Goal: Transaction & Acquisition: Download file/media

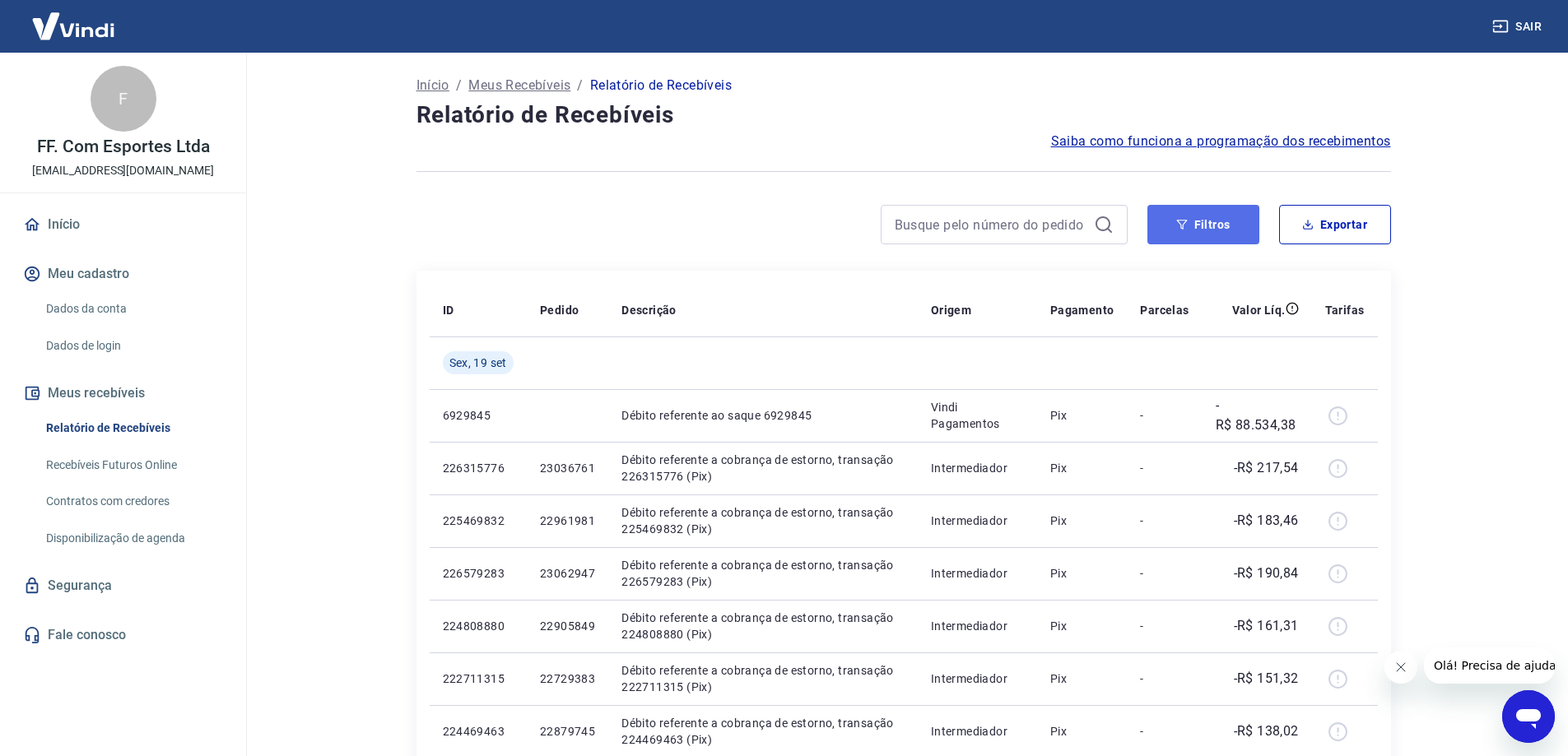
click at [1210, 229] on button "Filtros" at bounding box center [1204, 224] width 112 height 39
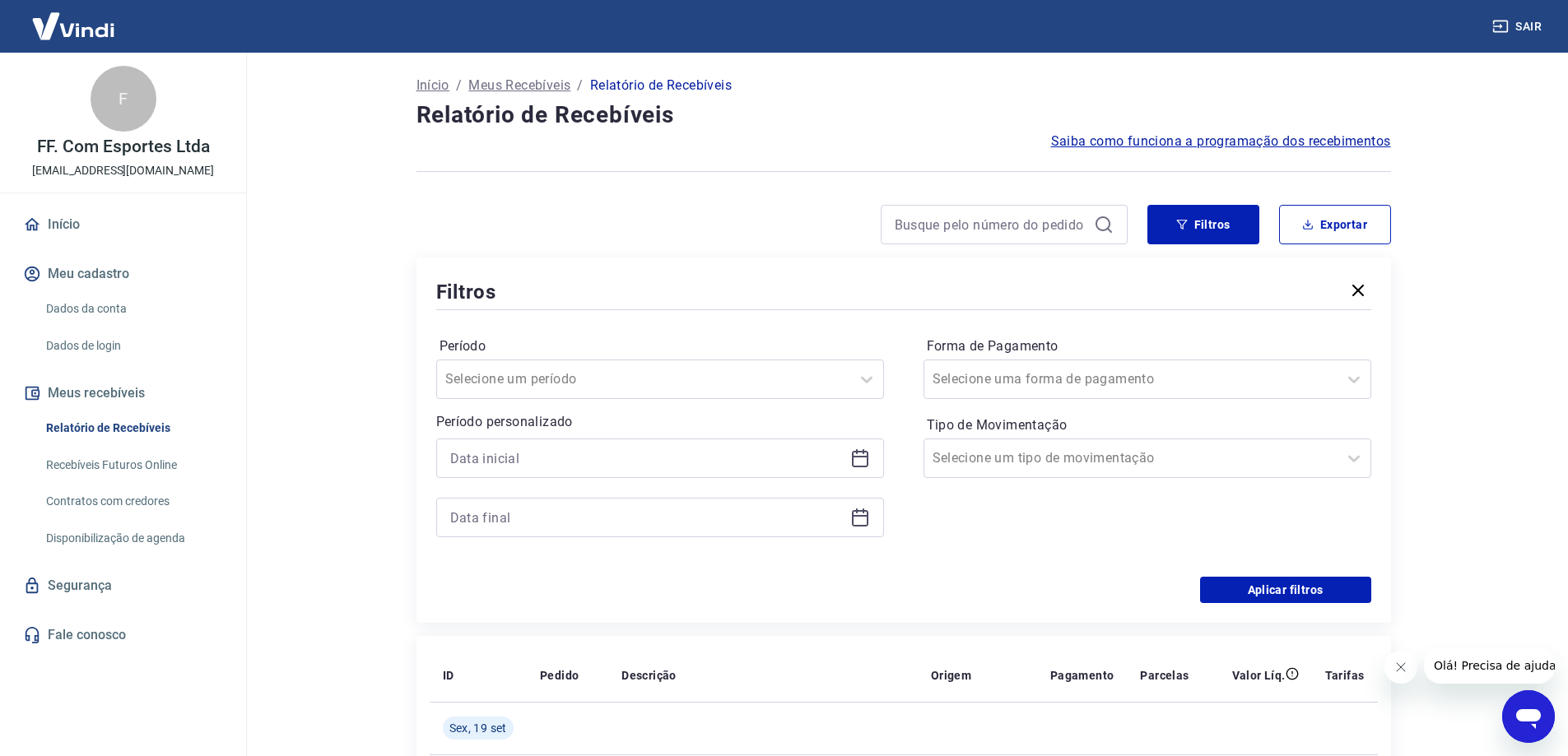
click at [862, 463] on icon at bounding box center [860, 458] width 20 height 20
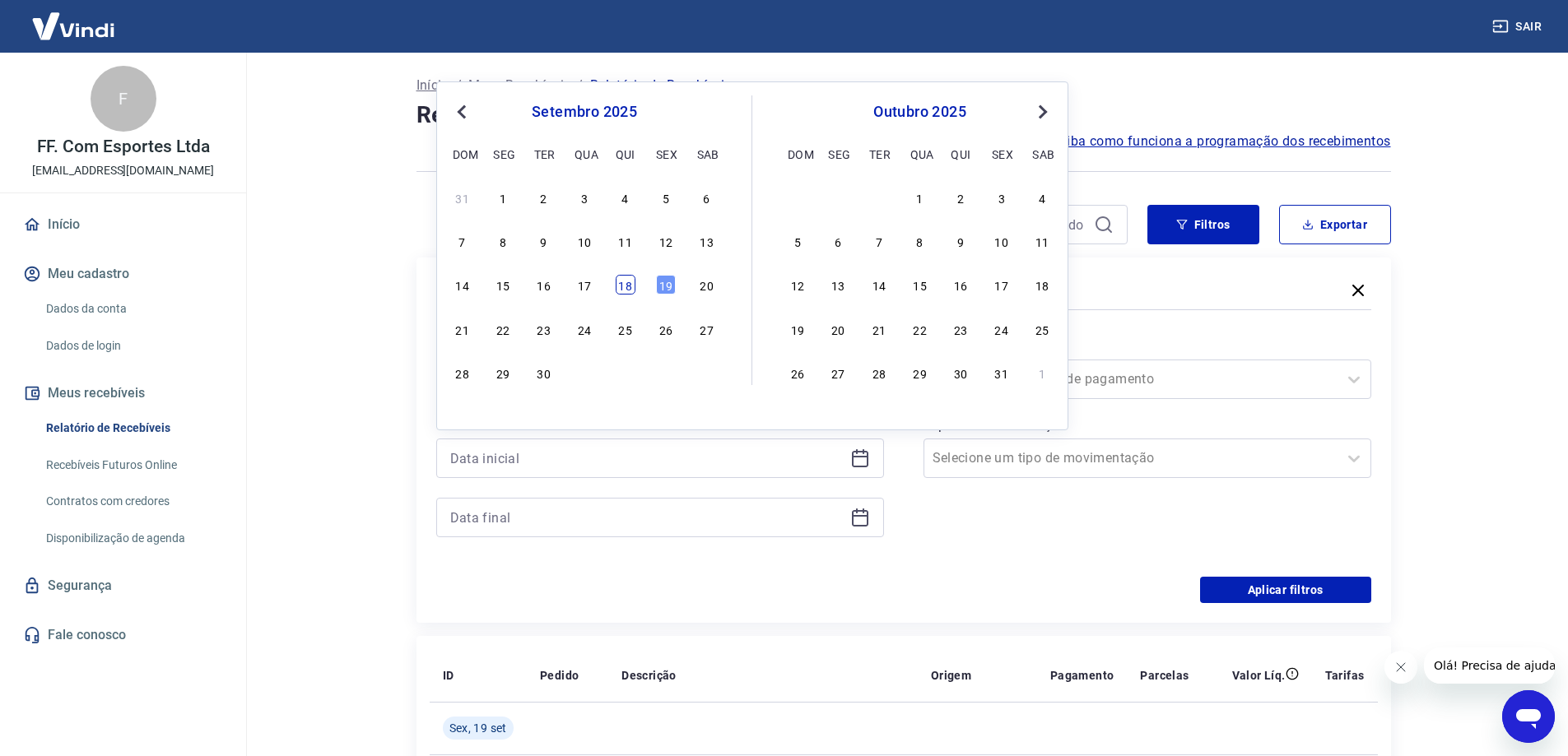
click at [621, 285] on div "18" at bounding box center [626, 285] width 20 height 20
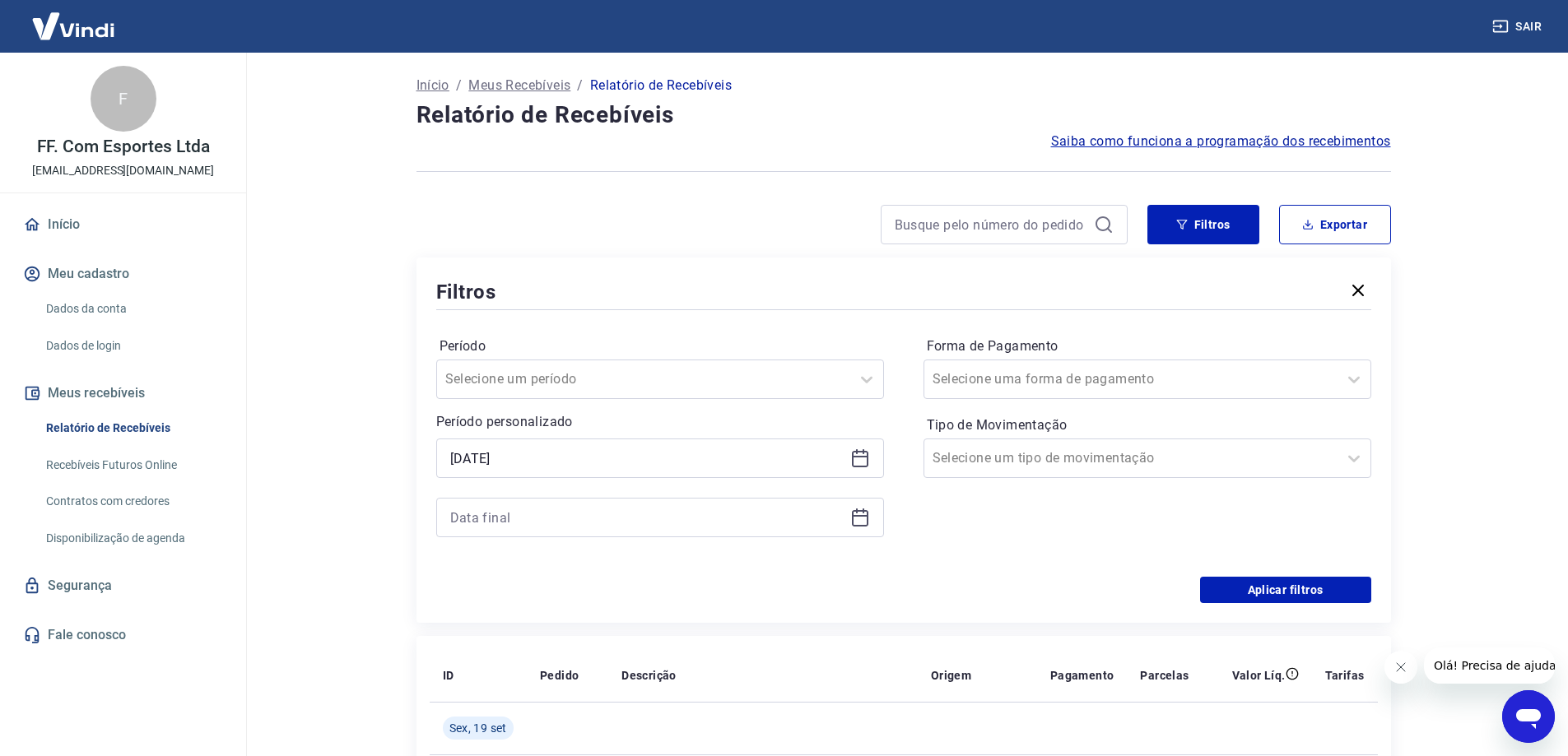
click at [858, 463] on icon at bounding box center [860, 458] width 20 height 20
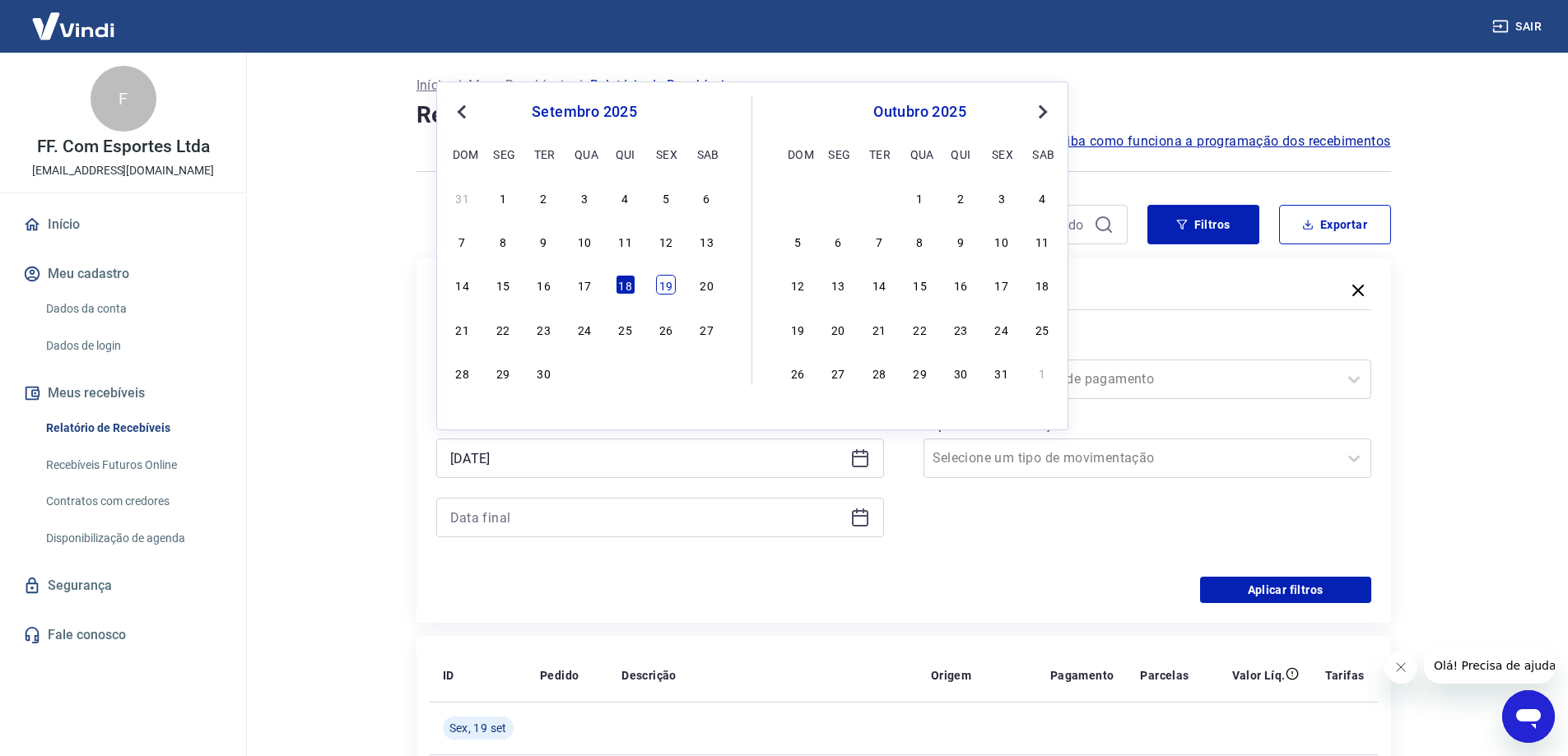
click at [672, 280] on div "19" at bounding box center [666, 285] width 20 height 20
type input "[DATE]"
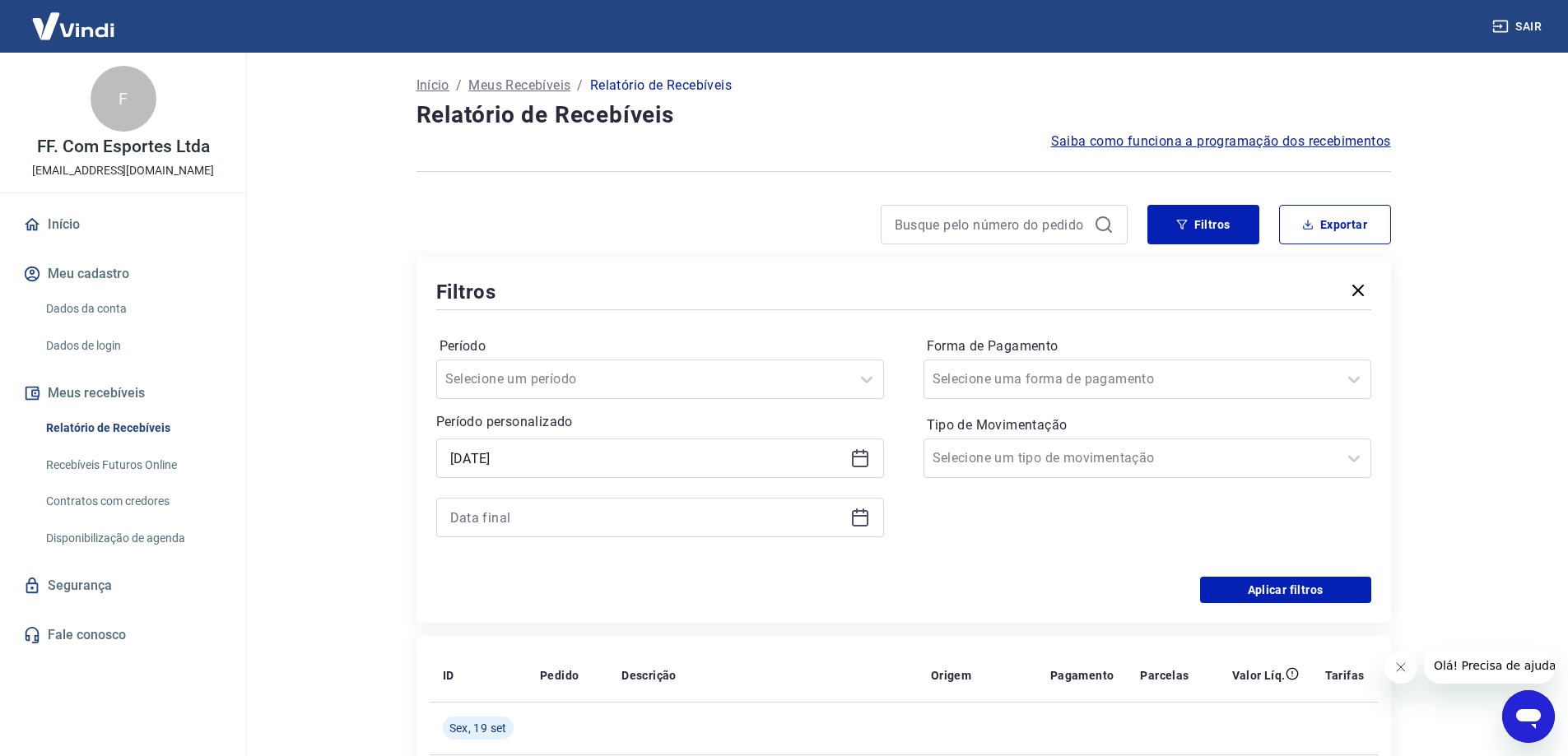
click at [864, 512] on icon at bounding box center [860, 517] width 20 height 20
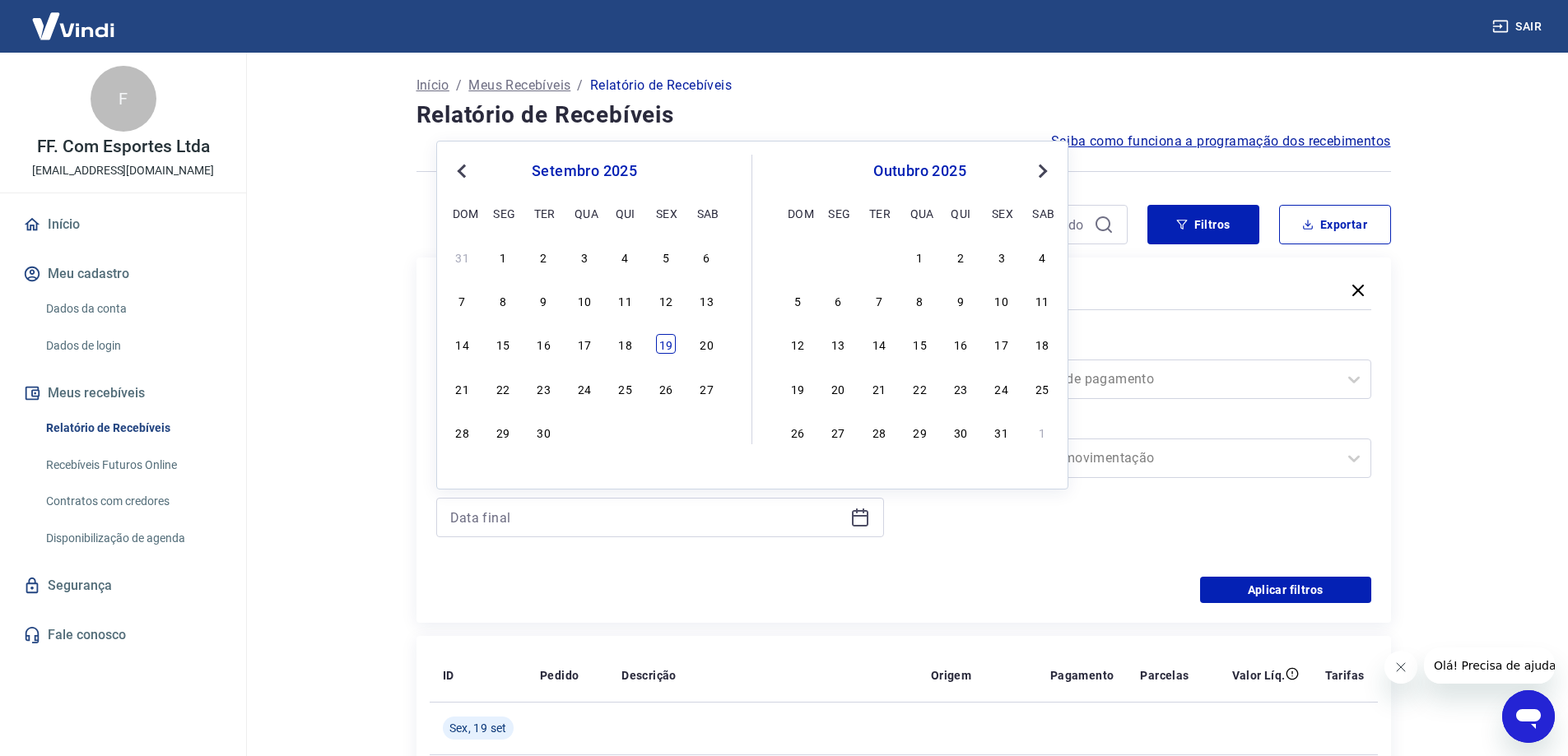
click at [669, 341] on div "19" at bounding box center [666, 344] width 20 height 20
type input "[DATE]"
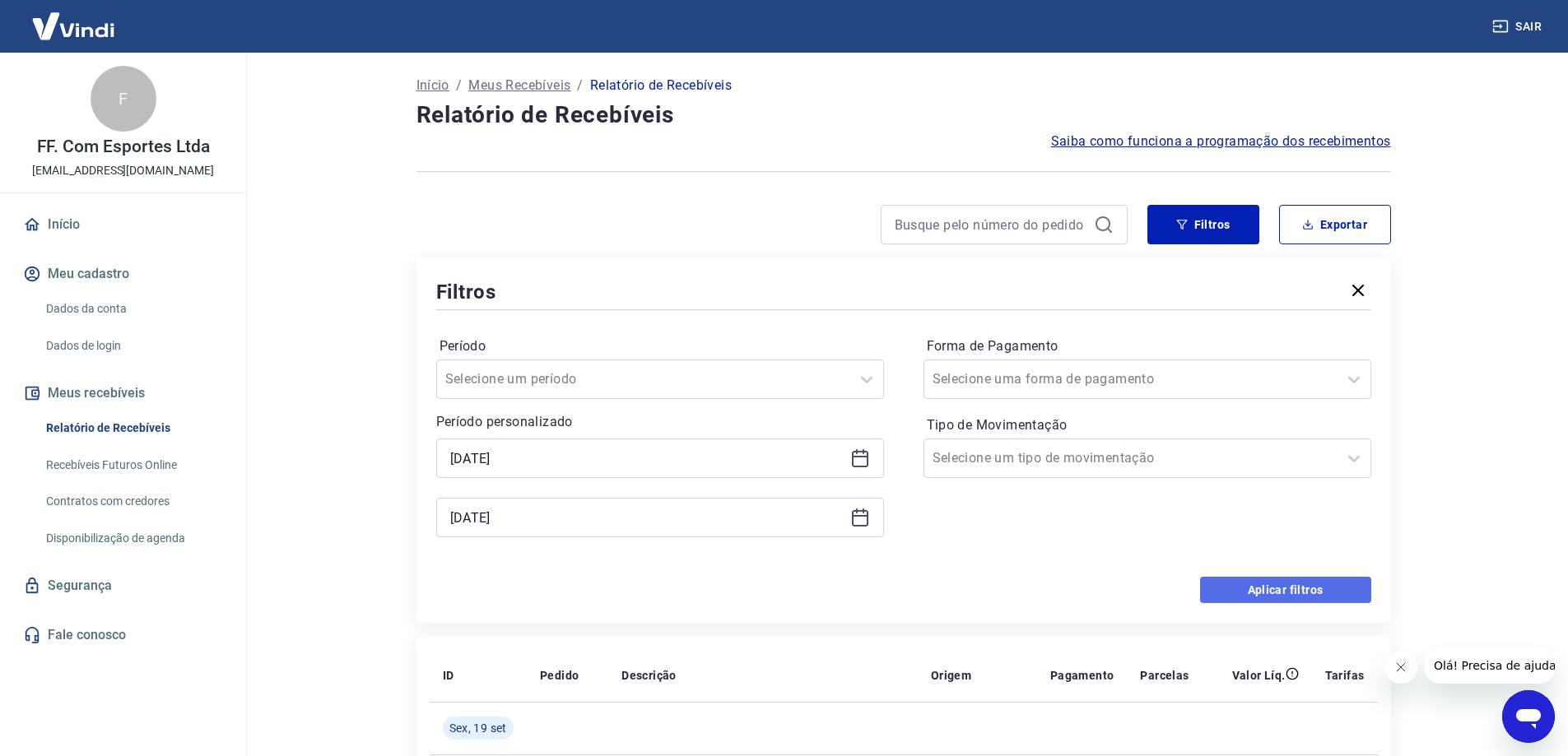
click at [1261, 594] on button "Aplicar filtros" at bounding box center [1286, 589] width 171 height 26
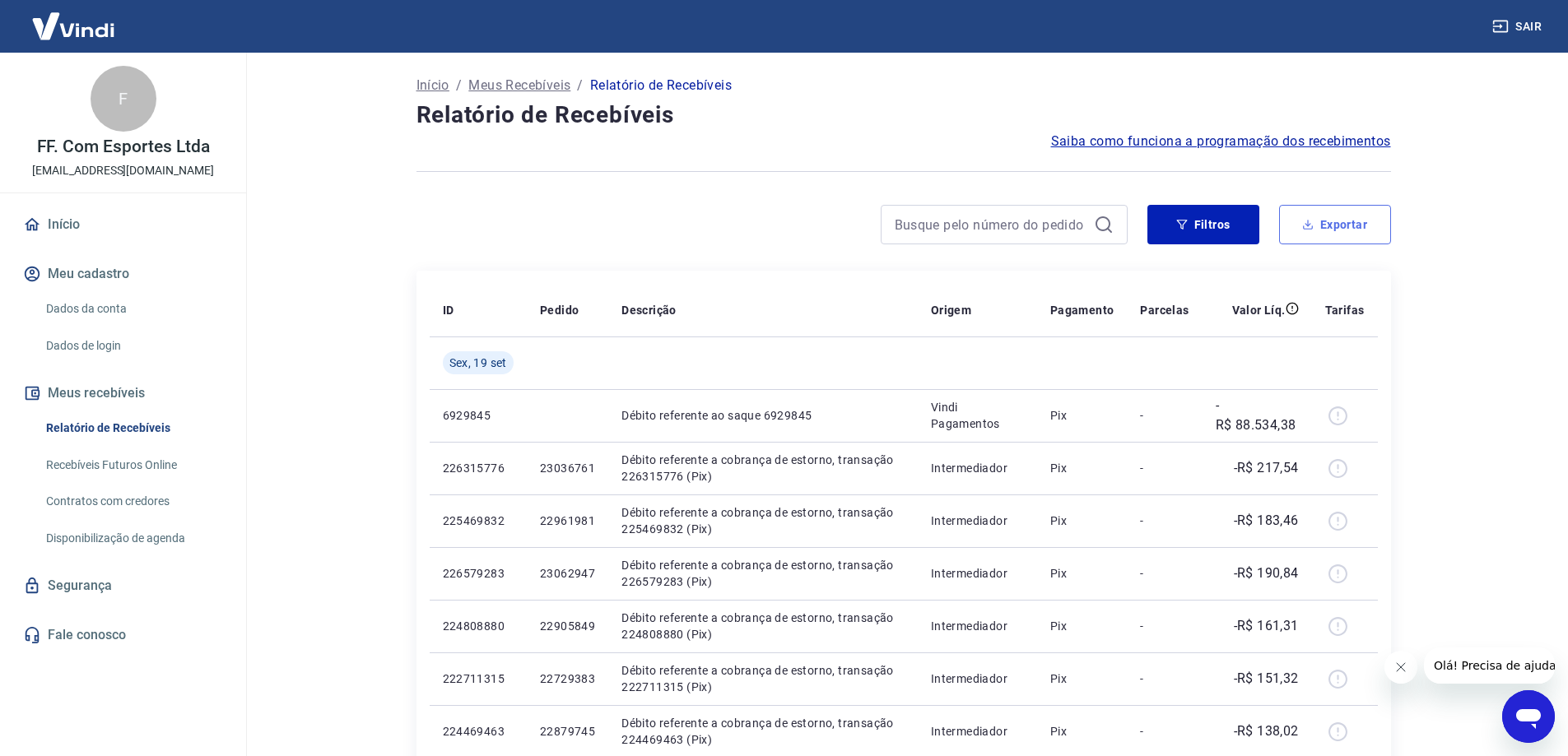
click at [1338, 216] on button "Exportar" at bounding box center [1335, 224] width 112 height 39
type input "[DATE]"
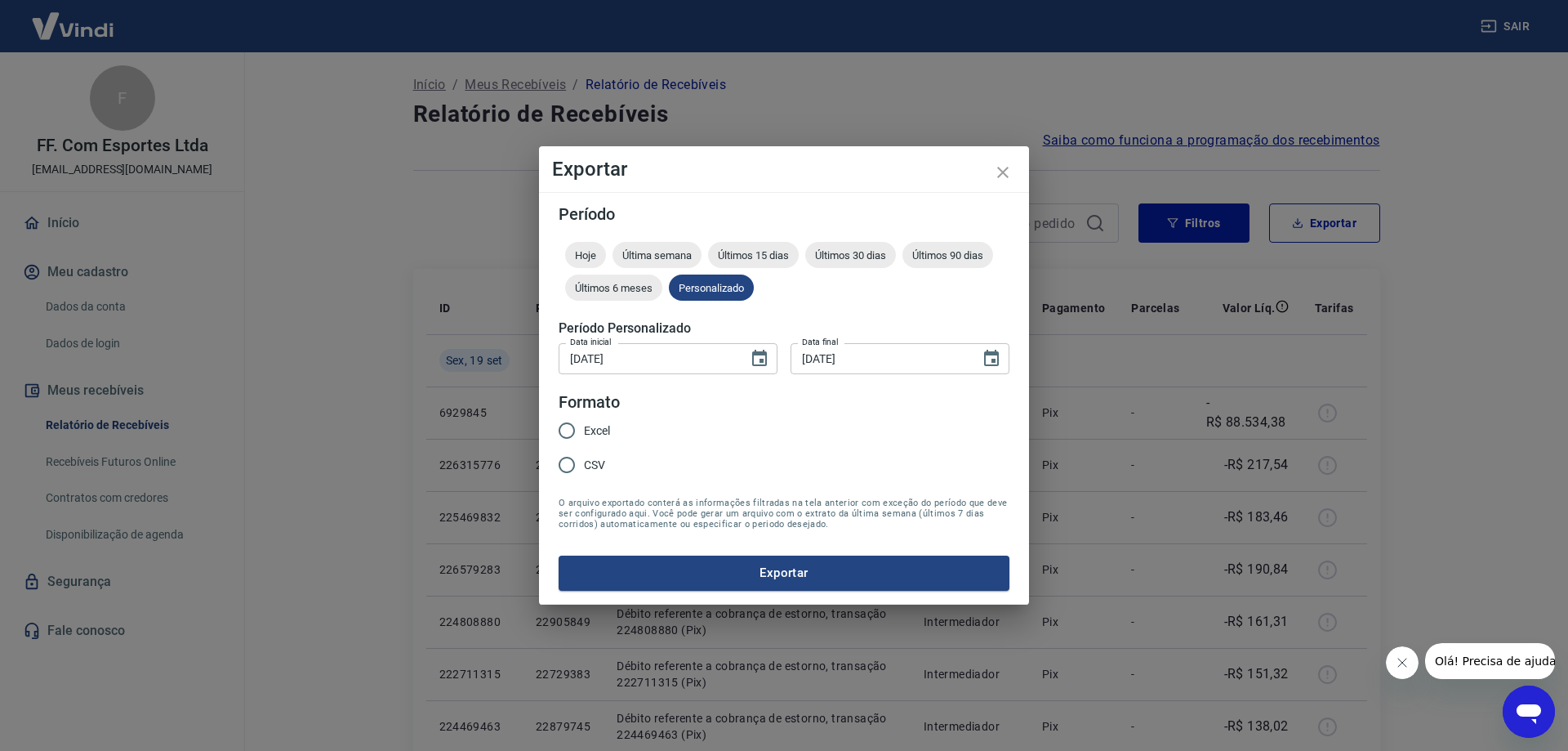
click at [599, 435] on span "Excel" at bounding box center [597, 431] width 26 height 17
click at [584, 435] on input "Excel" at bounding box center [566, 430] width 34 height 34
radio input "true"
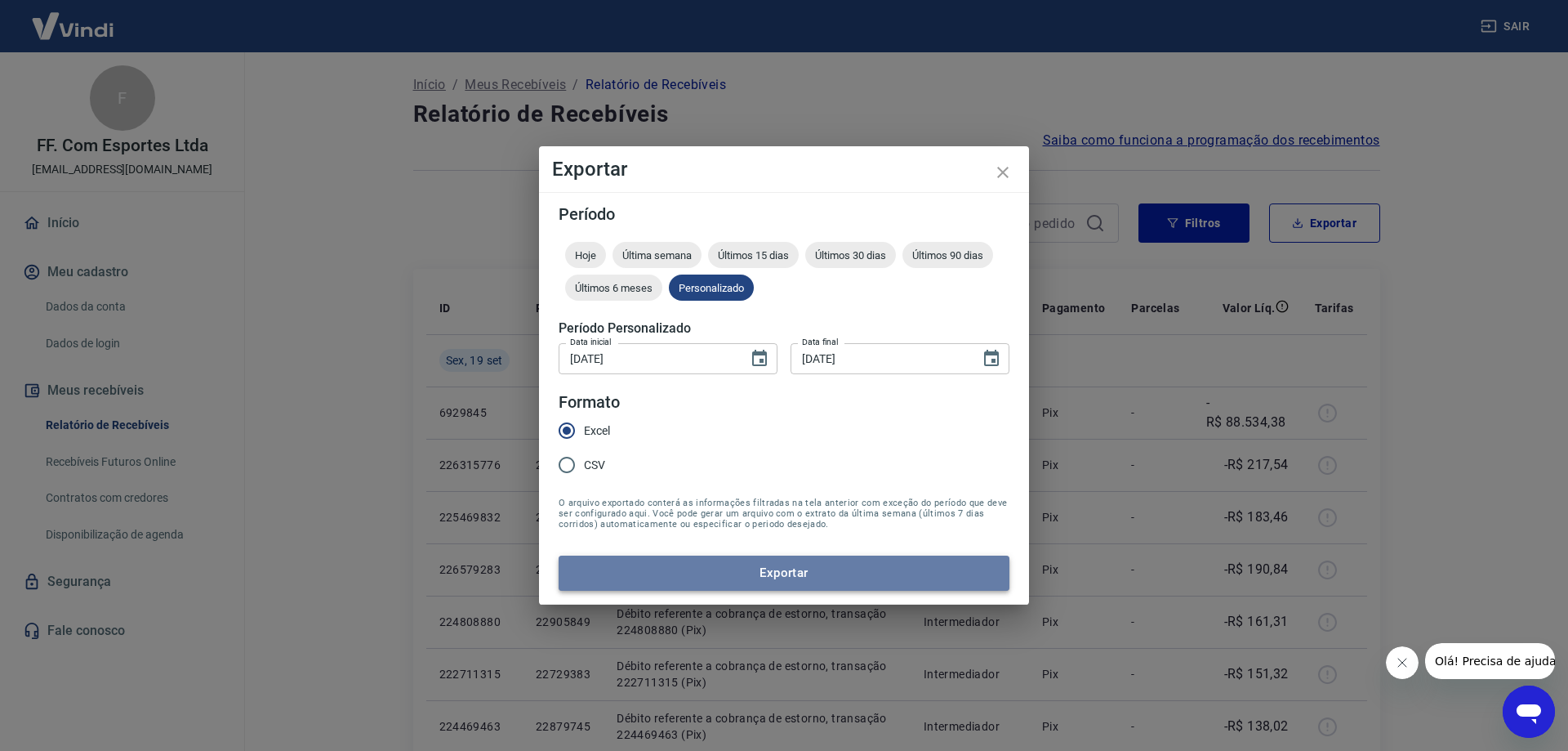
click at [747, 578] on button "Exportar" at bounding box center [784, 572] width 451 height 34
